Goal: Task Accomplishment & Management: Complete application form

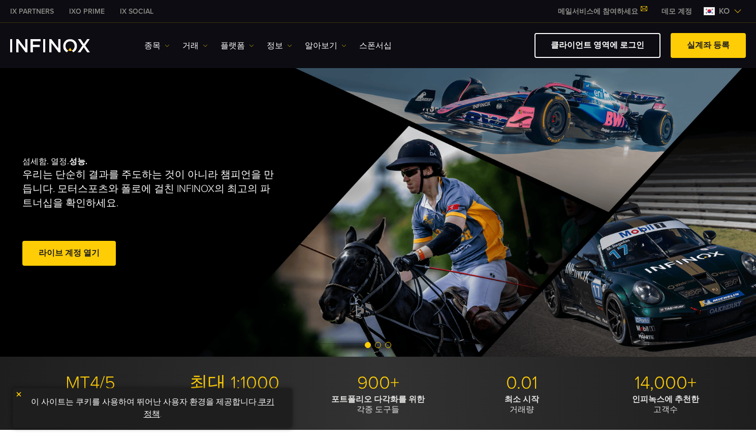
click at [683, 7] on link "데모 계정" at bounding box center [677, 11] width 46 height 11
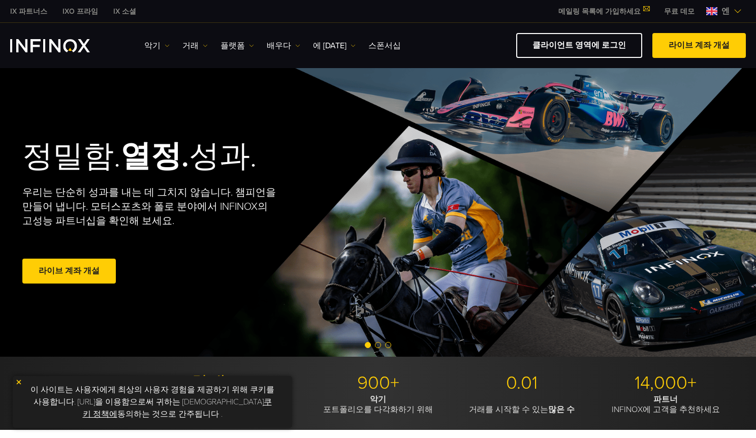
click at [69, 271] on span at bounding box center [69, 271] width 0 height 0
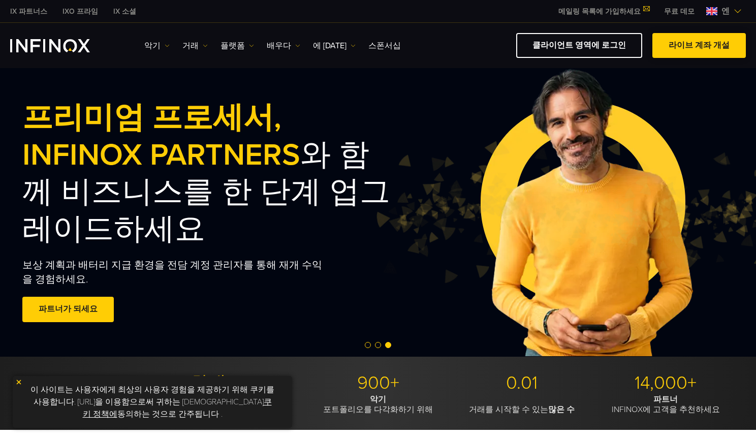
click at [701, 49] on font "라이브 계좌 개설" at bounding box center [699, 45] width 61 height 10
